Goal: Information Seeking & Learning: Understand process/instructions

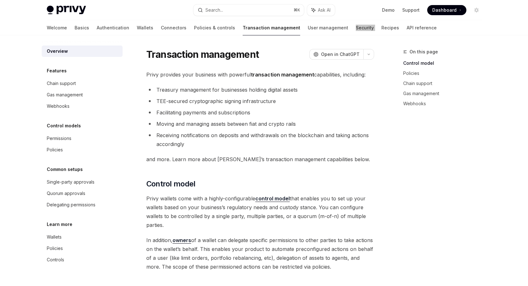
type textarea "*"
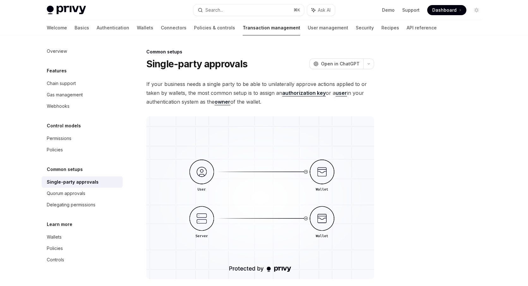
scroll to position [5, 0]
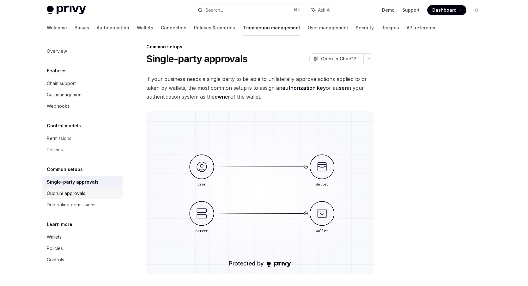
click at [101, 197] on div "Quorum approvals" at bounding box center [83, 194] width 72 height 8
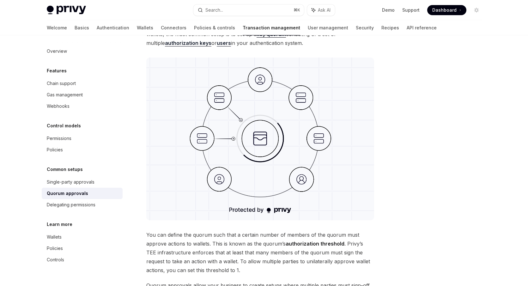
scroll to position [54, 0]
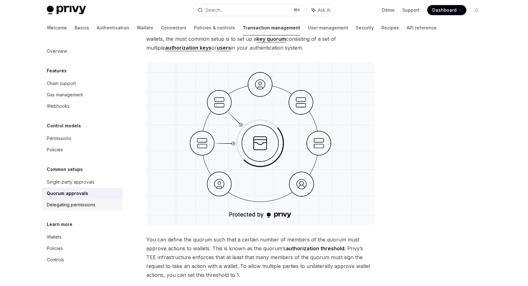
click at [100, 201] on div "Delegating permissions" at bounding box center [83, 205] width 72 height 8
type textarea "*"
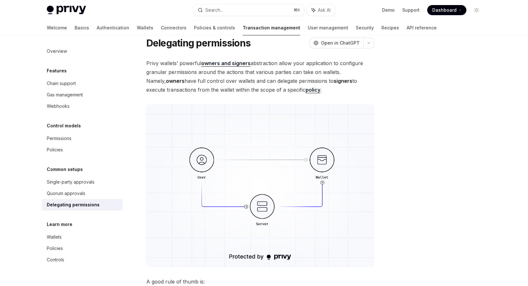
scroll to position [22, 0]
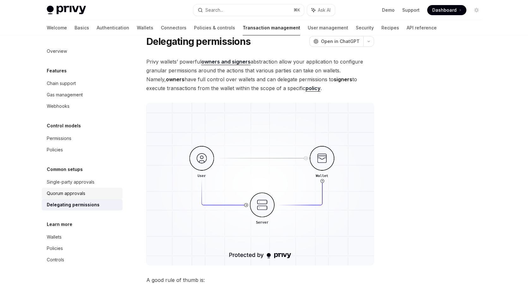
click at [114, 191] on div "Quorum approvals" at bounding box center [83, 194] width 72 height 8
click at [93, 192] on div "Quorum approvals" at bounding box center [83, 194] width 72 height 8
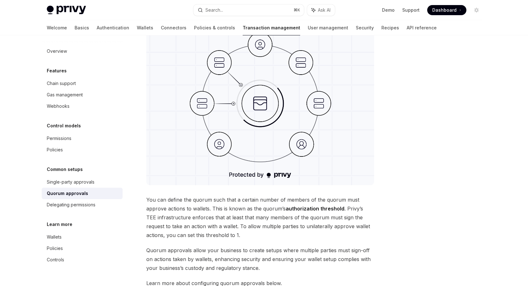
scroll to position [68, 0]
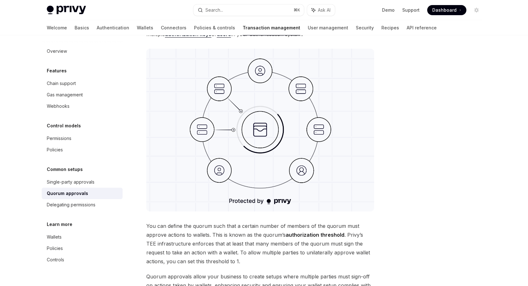
type textarea "*"
